Goal: Navigation & Orientation: Find specific page/section

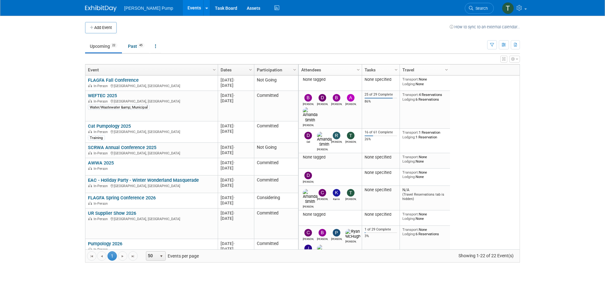
click at [575, 122] on body "[PERSON_NAME] Pump Events Add Event Bulk Upload Events Shareable Event Boards R…" at bounding box center [302, 144] width 605 height 289
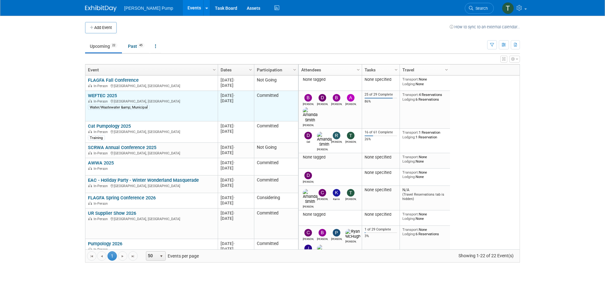
click at [106, 97] on link "WEFTEC 2025" at bounding box center [102, 96] width 29 height 6
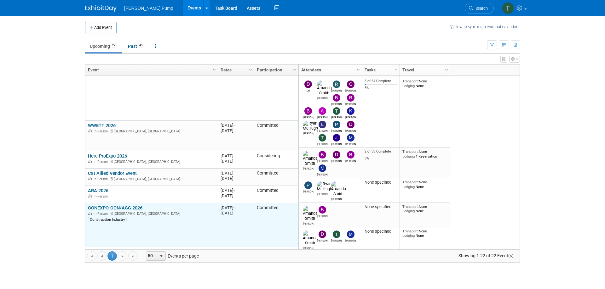
scroll to position [198, 0]
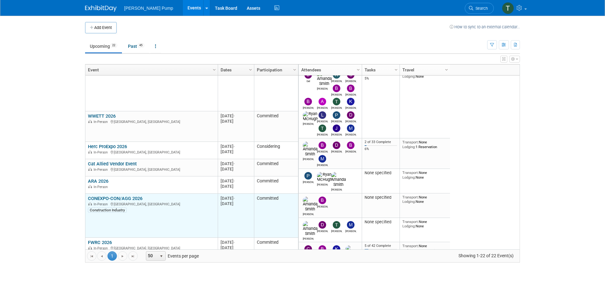
click at [121, 197] on link "CONEXPO-CON/AGG 2026" at bounding box center [115, 199] width 54 height 6
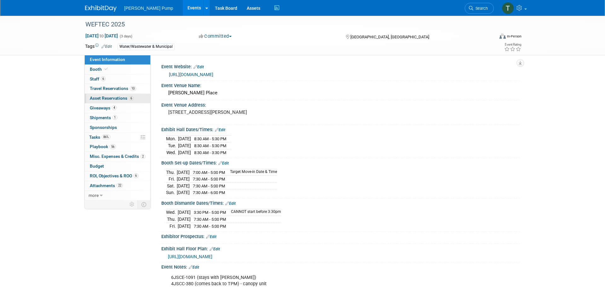
click at [117, 99] on span "Asset Reservations 6" at bounding box center [112, 98] width 44 height 5
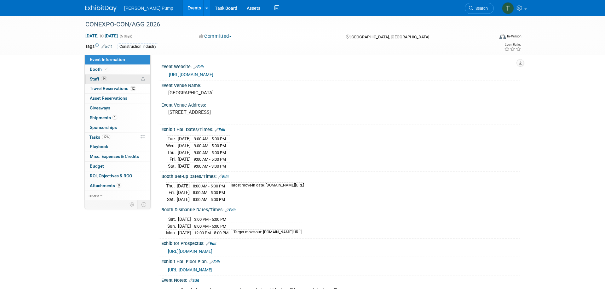
click at [96, 76] on link "14 Staff 14" at bounding box center [118, 79] width 66 height 9
